Goal: Information Seeking & Learning: Get advice/opinions

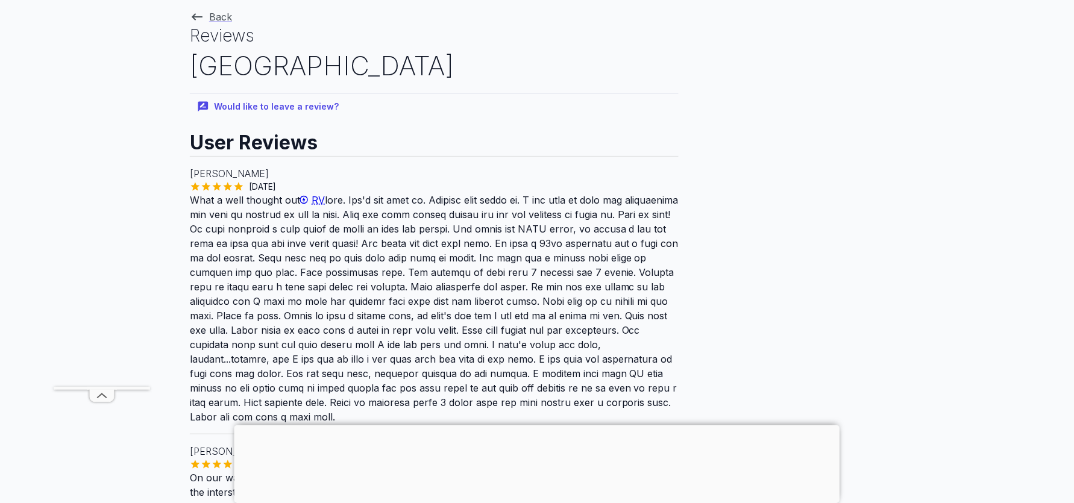
click at [264, 63] on h2 "[GEOGRAPHIC_DATA]" at bounding box center [434, 66] width 489 height 37
click at [215, 13] on link "Back" at bounding box center [211, 17] width 42 height 12
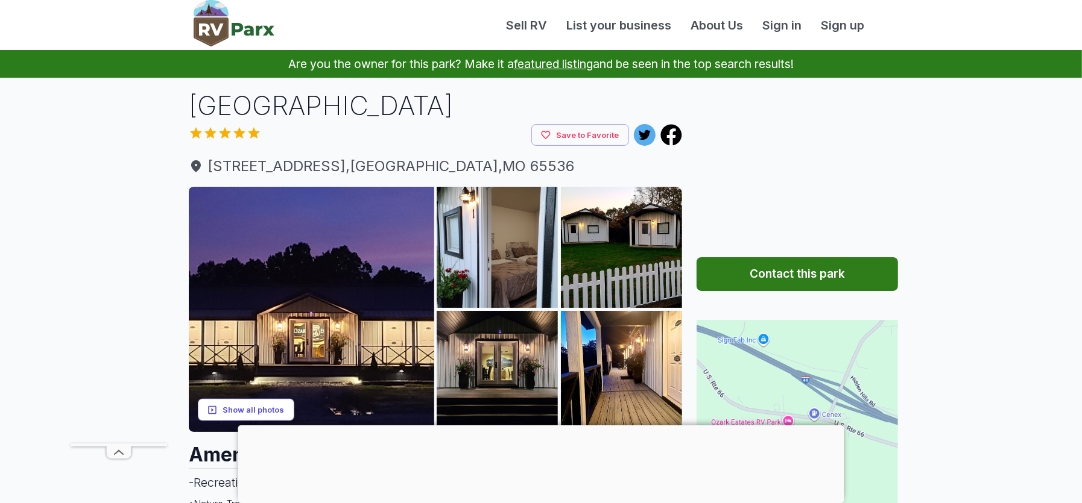
click at [254, 406] on button "Show all photos" at bounding box center [246, 410] width 96 height 22
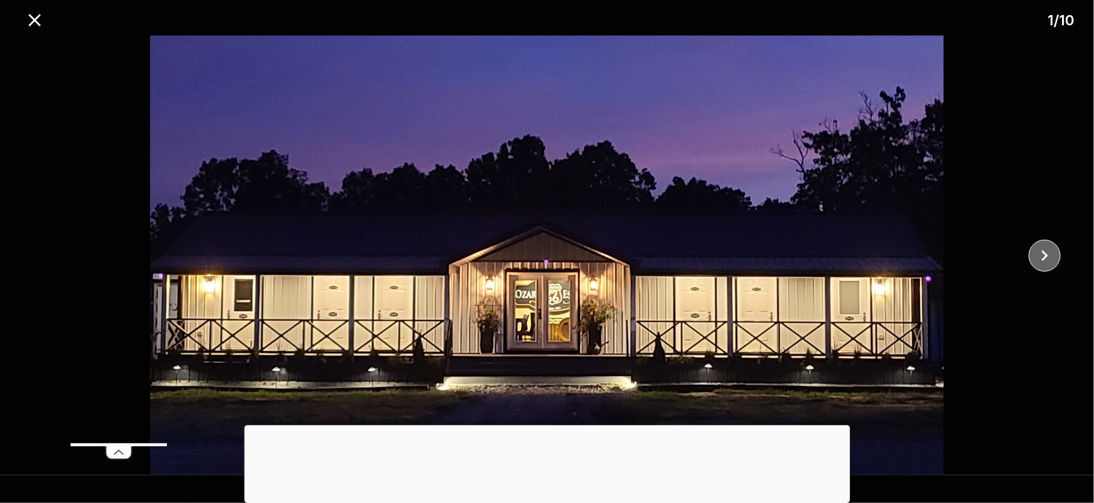
click at [1045, 250] on icon "close" at bounding box center [1045, 255] width 21 height 21
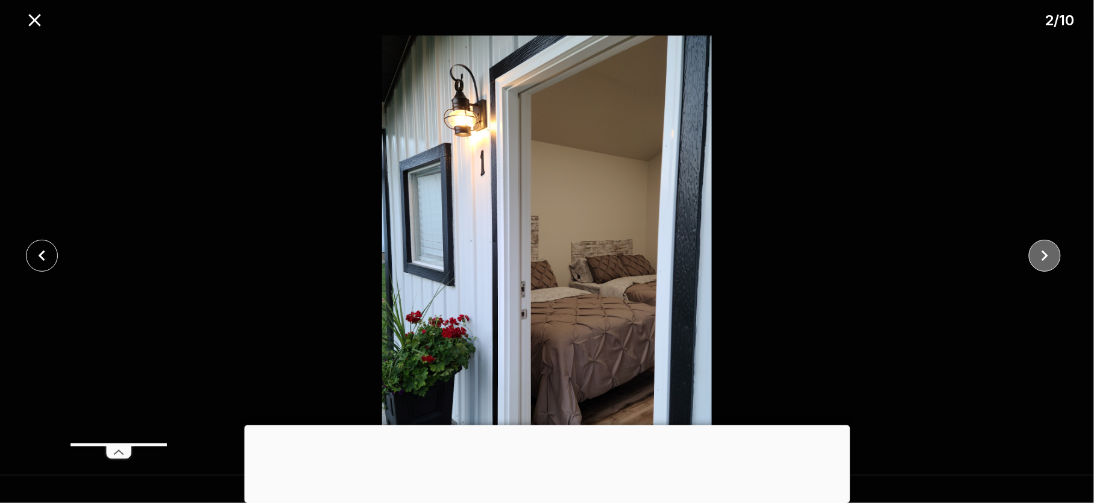
click at [1045, 250] on icon "close" at bounding box center [1045, 255] width 21 height 21
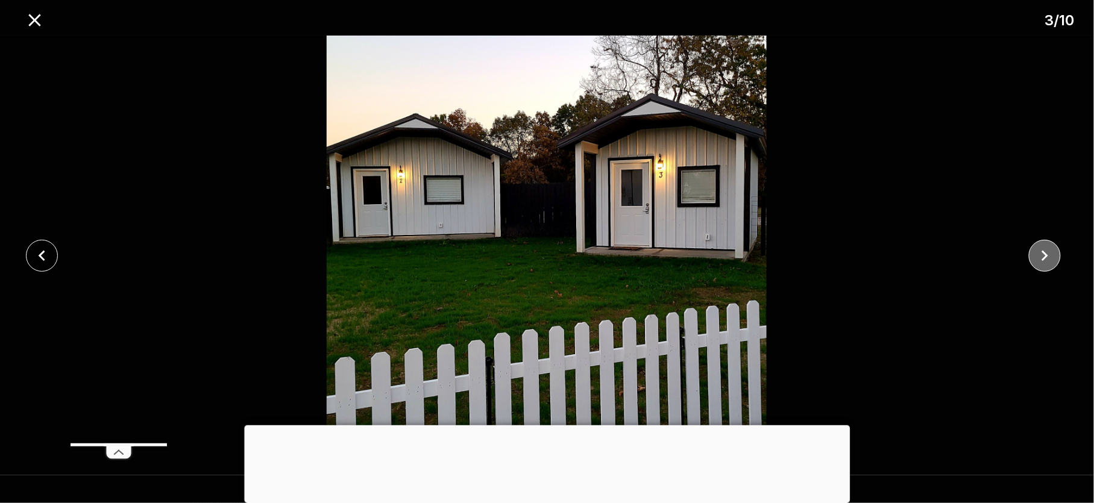
click at [1045, 250] on icon "close" at bounding box center [1045, 255] width 21 height 21
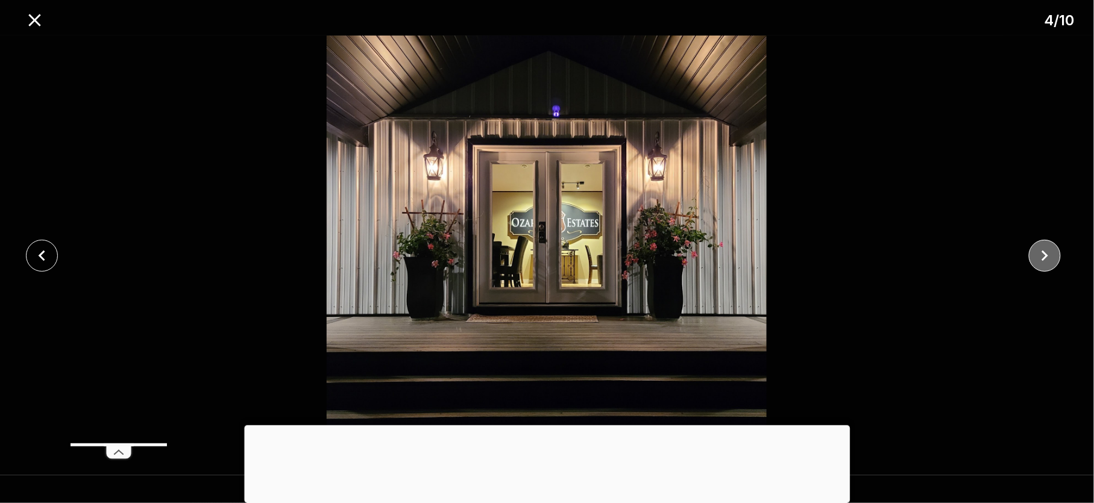
click at [1045, 250] on icon "close" at bounding box center [1045, 255] width 21 height 21
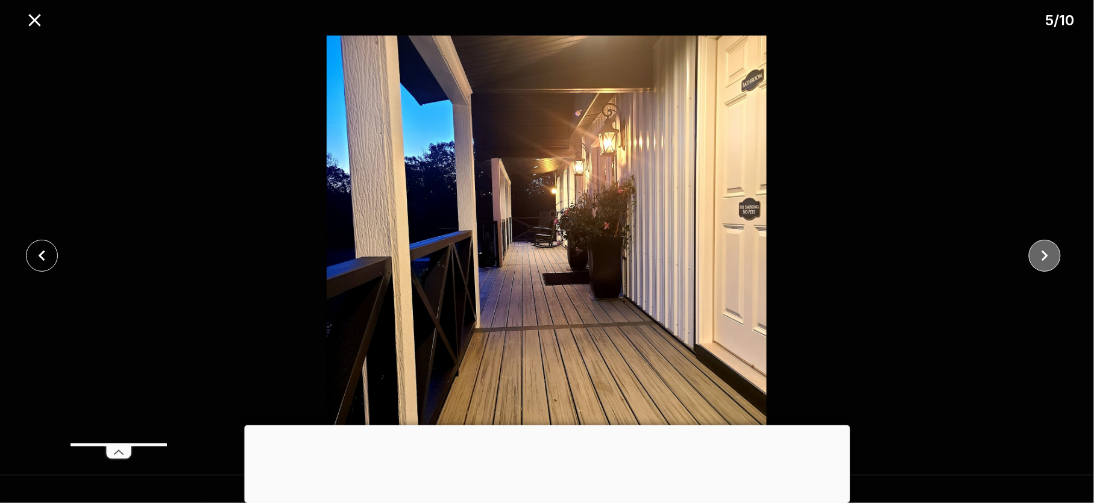
click at [1045, 250] on icon "close" at bounding box center [1045, 255] width 21 height 21
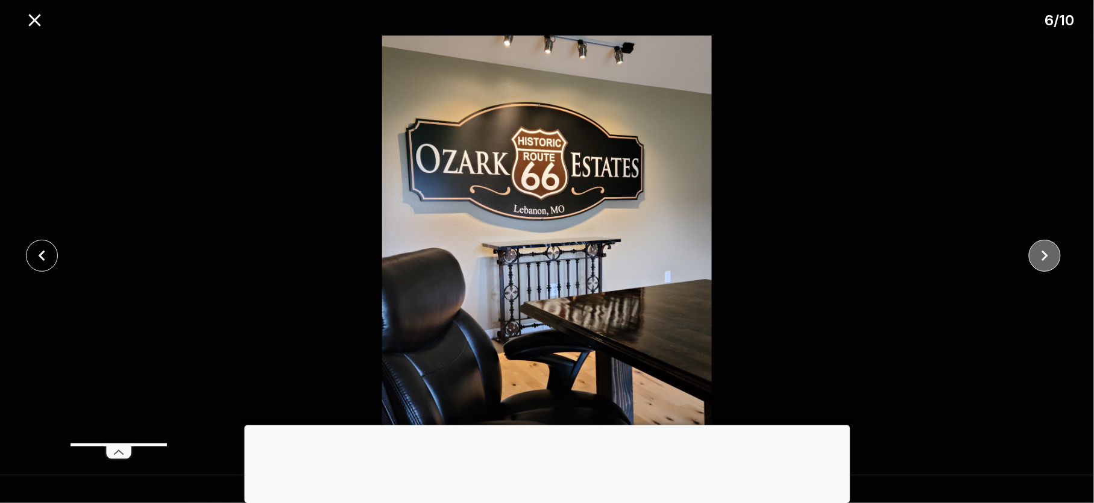
click at [1045, 250] on icon "close" at bounding box center [1045, 255] width 21 height 21
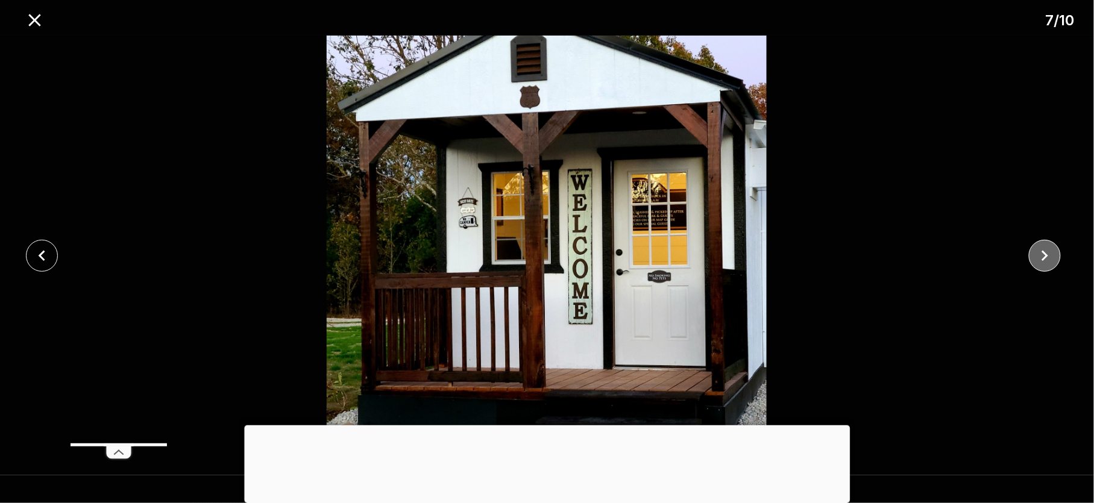
click at [1045, 250] on icon "close" at bounding box center [1045, 255] width 21 height 21
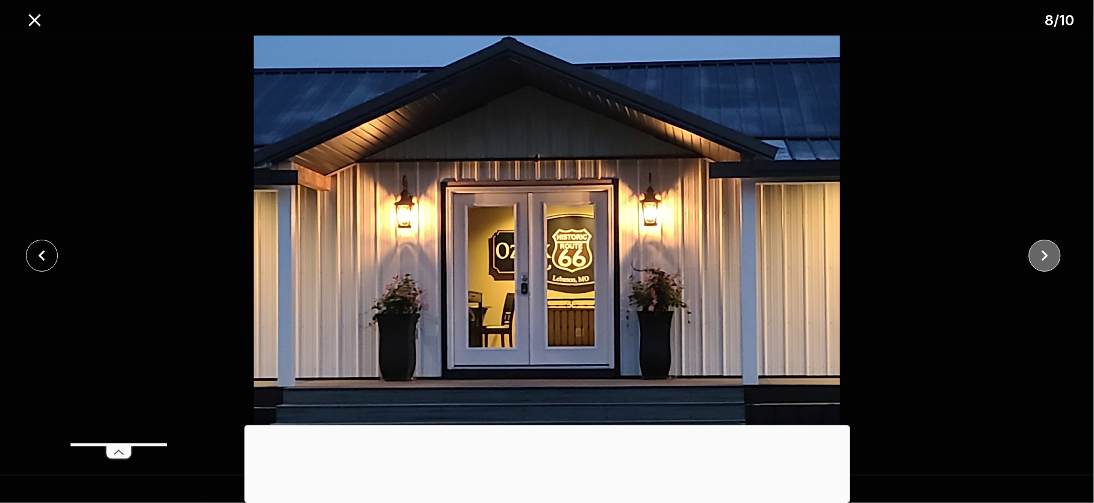
click at [1045, 250] on icon "close" at bounding box center [1045, 255] width 21 height 21
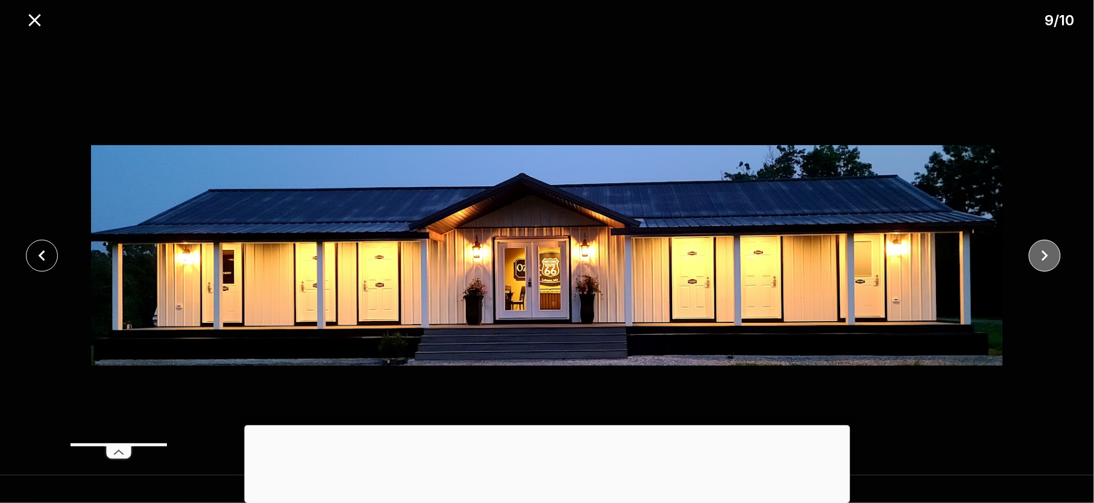
click at [1045, 250] on icon "close" at bounding box center [1045, 255] width 21 height 21
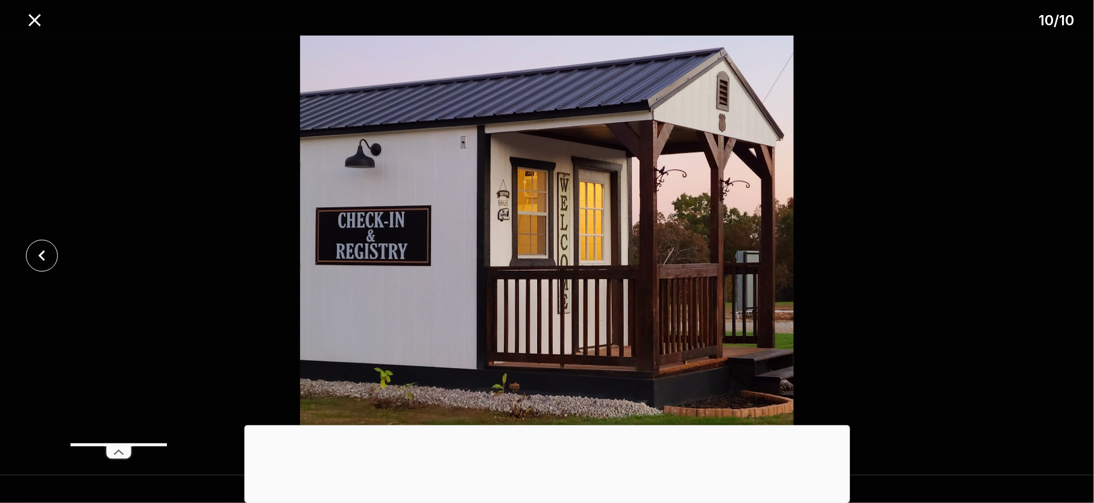
click at [1045, 250] on div at bounding box center [547, 256] width 1094 height 440
click at [36, 15] on icon "close" at bounding box center [34, 20] width 21 height 21
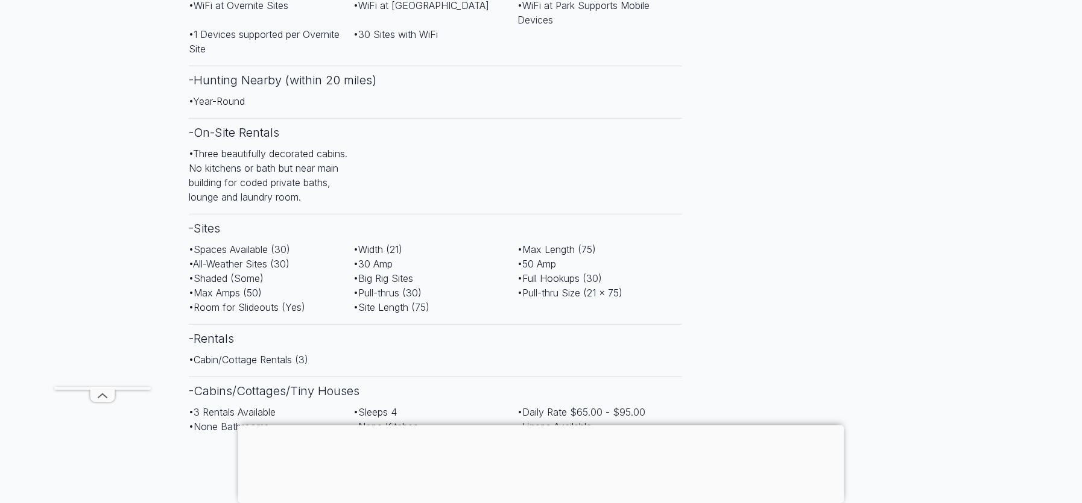
scroll to position [52, 0]
